Goal: Information Seeking & Learning: Learn about a topic

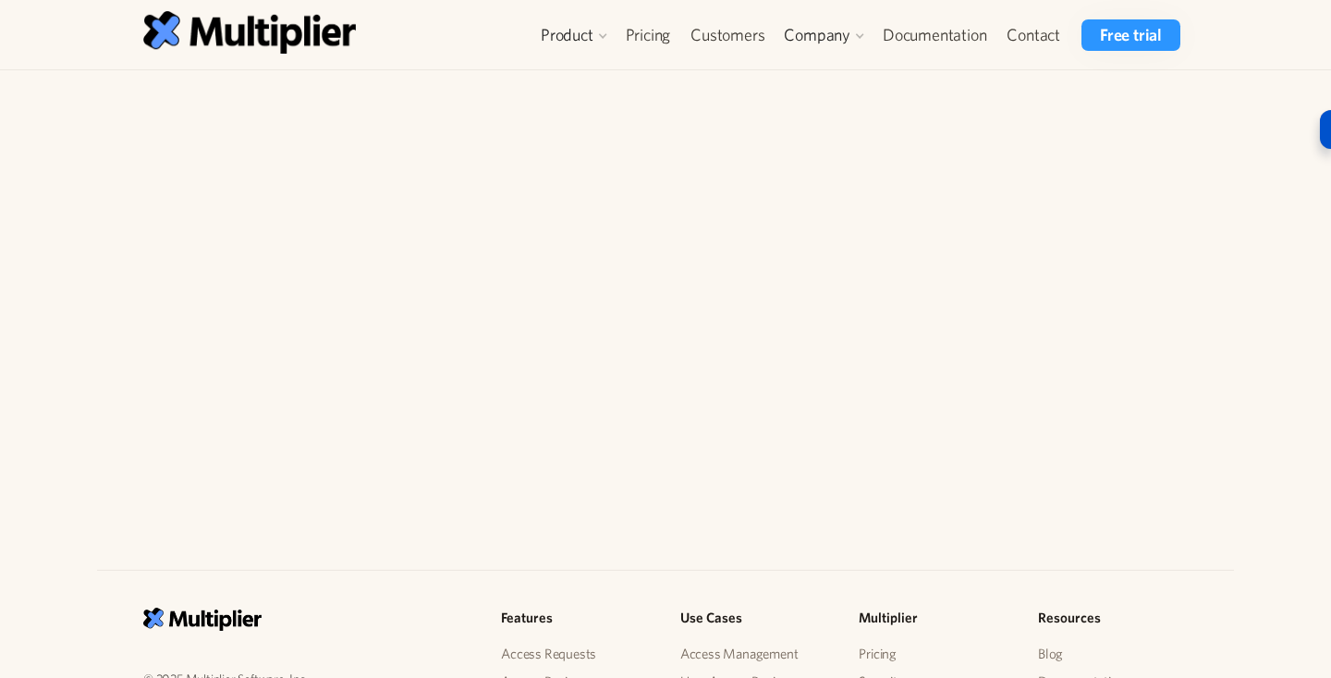
scroll to position [441, 0]
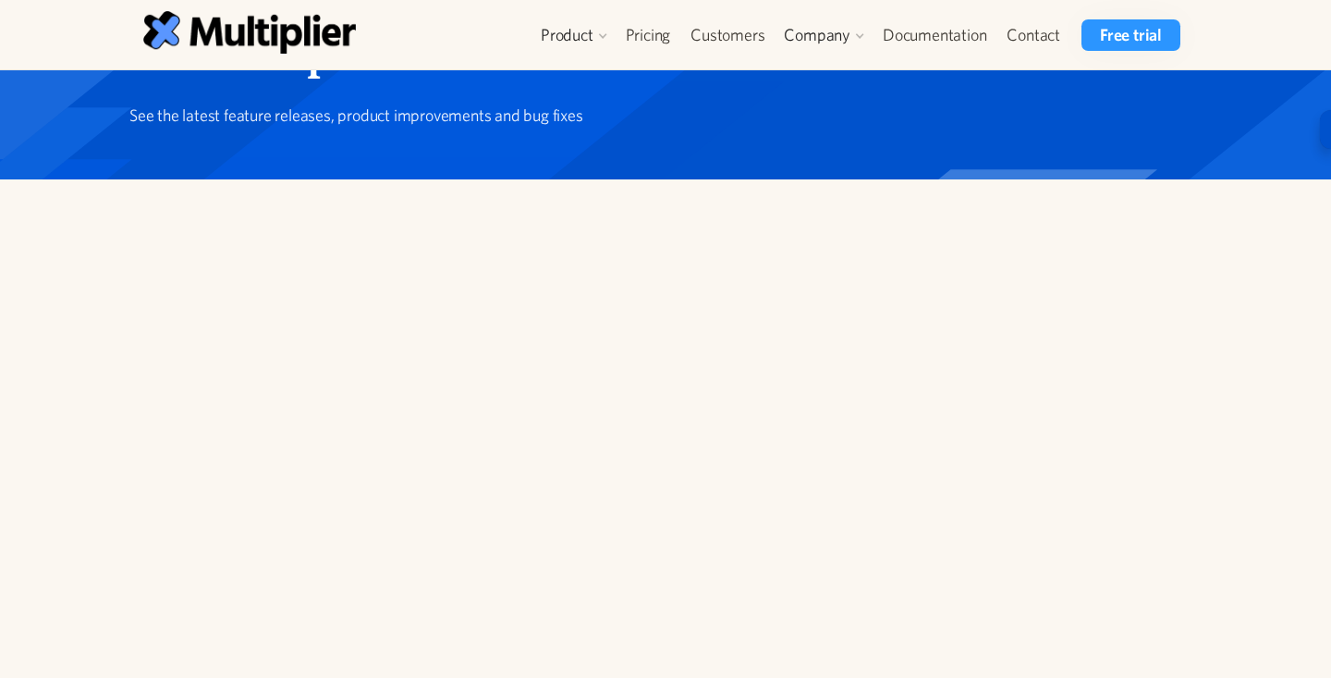
scroll to position [40, 0]
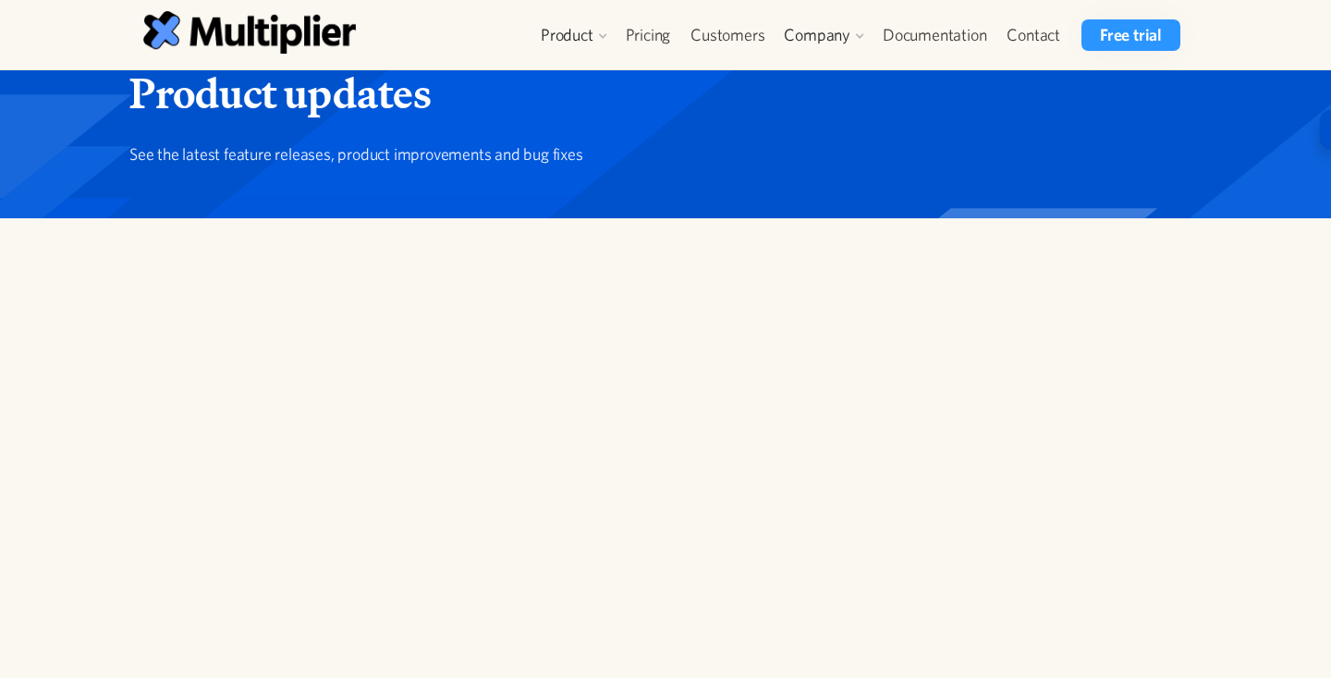
click at [629, 14] on div "Product Access Requests Access Reviews Orchestration User Management Integratio…" at bounding box center [665, 34] width 1137 height 69
click at [629, 27] on link "Pricing" at bounding box center [649, 34] width 66 height 31
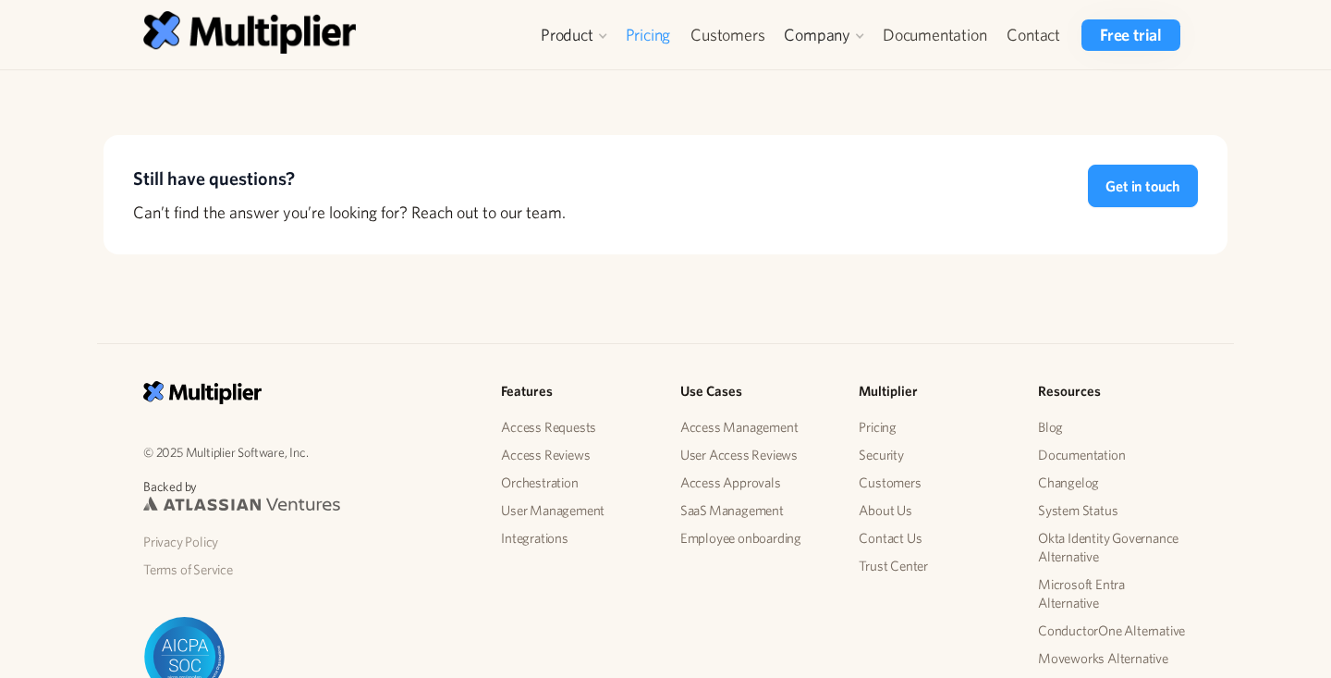
scroll to position [1710, 0]
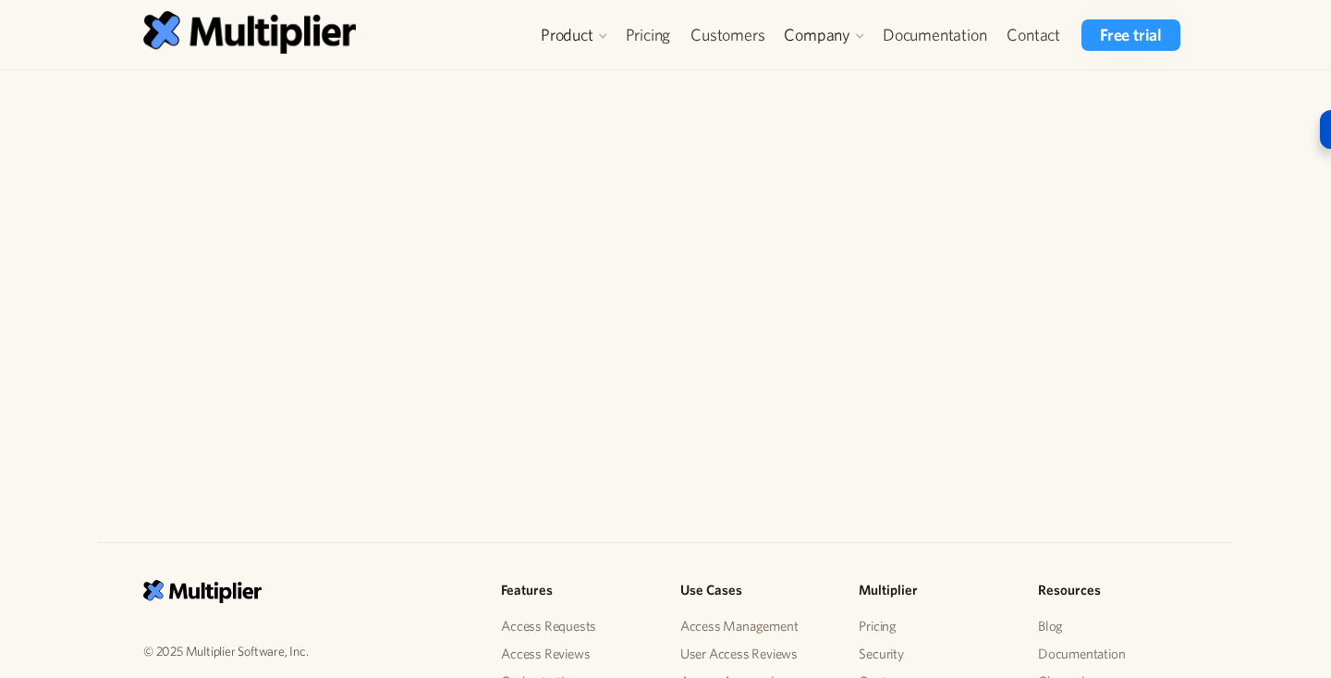
scroll to position [440, 0]
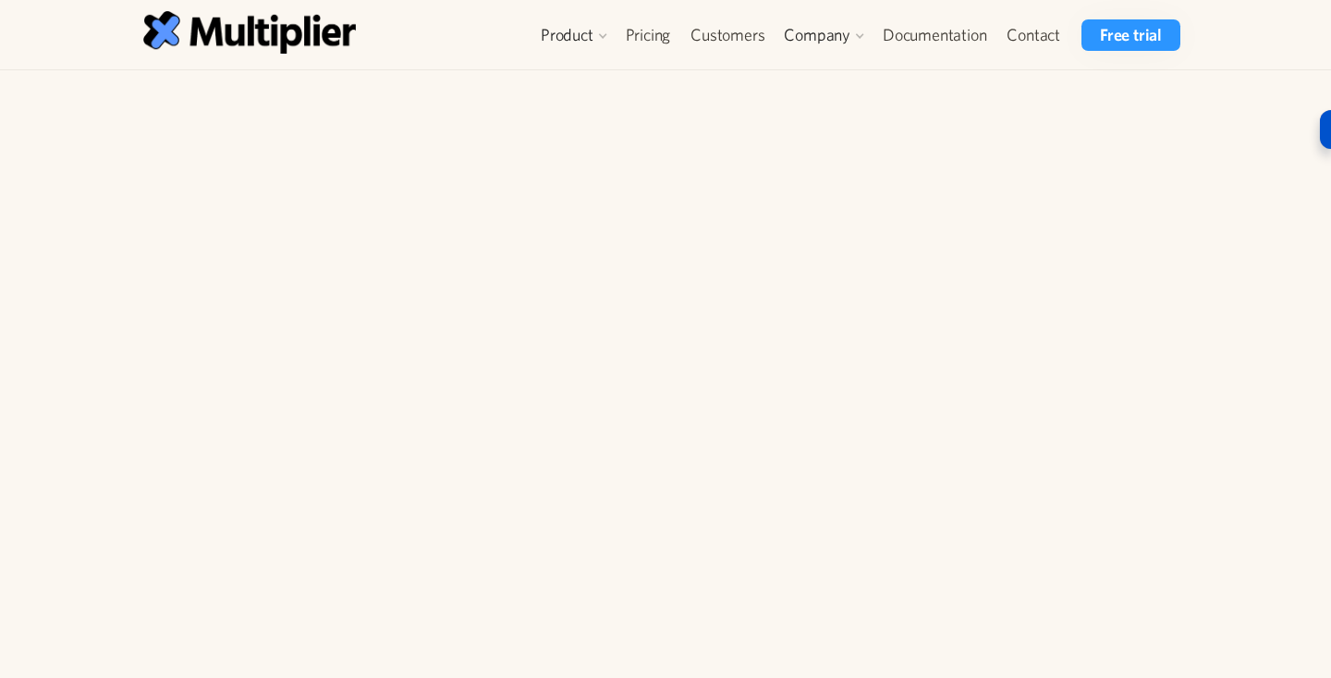
scroll to position [0, 0]
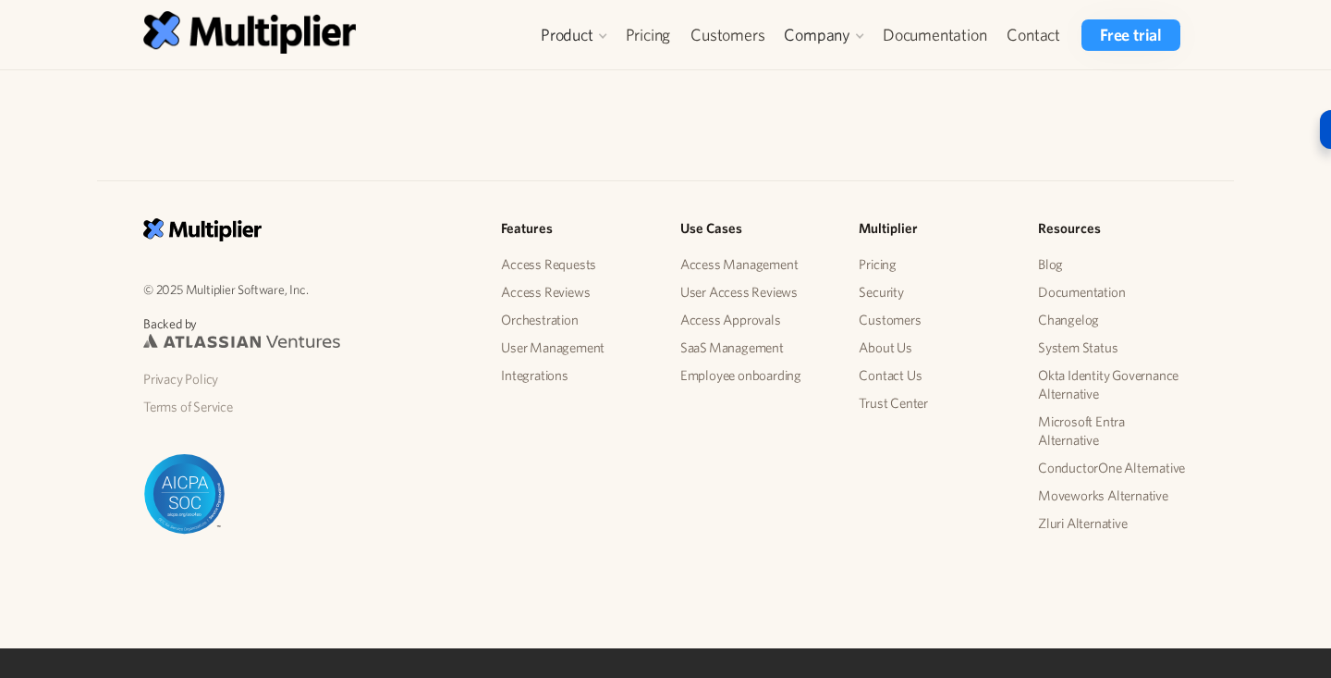
scroll to position [1014, 0]
